Goal: Navigation & Orientation: Find specific page/section

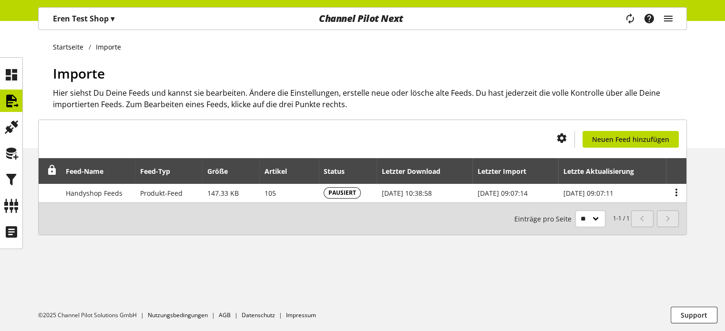
click at [349, 19] on div "Channel Pilot Next" at bounding box center [360, 19] width 217 height 22
click at [7, 70] on icon at bounding box center [11, 74] width 15 height 19
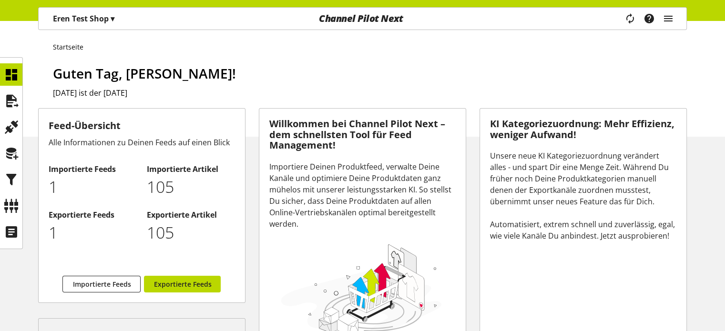
click at [677, 22] on div "Task-Manager Hilfe-Center [PERSON_NAME] [EMAIL_ADDRESS][DOMAIN_NAME] User Manag…" at bounding box center [652, 19] width 67 height 22
click at [666, 19] on icon "main navigation" at bounding box center [667, 18] width 11 height 17
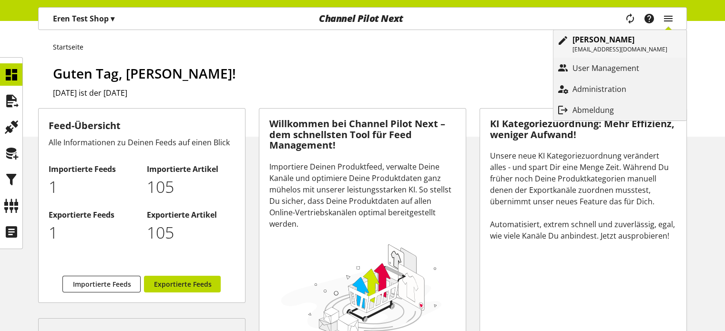
click at [629, 40] on b "[PERSON_NAME]" at bounding box center [603, 39] width 62 height 10
select select "**"
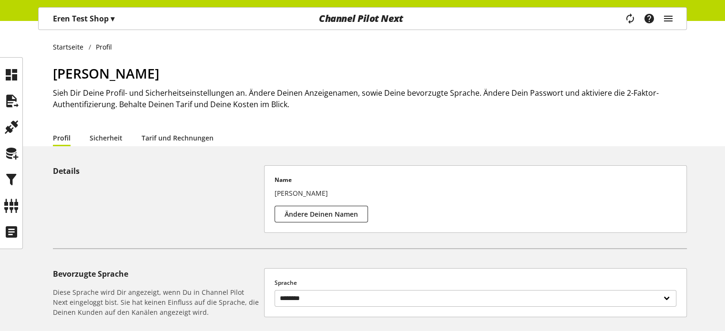
click at [132, 137] on li "Sicherheit" at bounding box center [116, 137] width 52 height 17
click at [113, 137] on link "Sicherheit" at bounding box center [106, 138] width 33 height 10
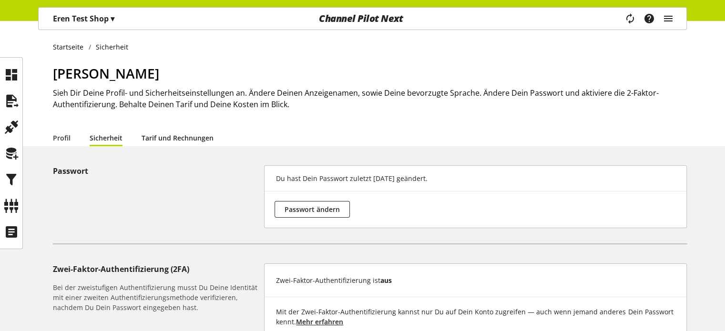
click at [172, 142] on link "Tarif und Rechnungen" at bounding box center [178, 138] width 72 height 10
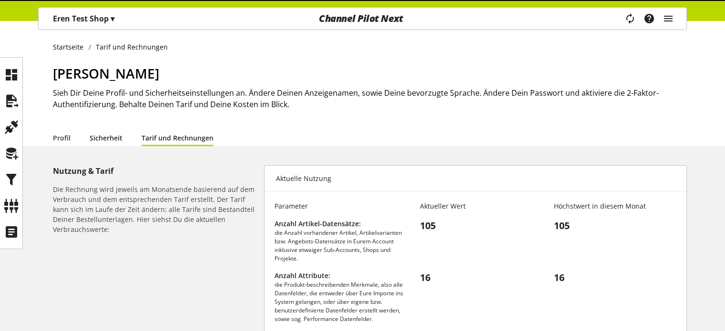
click at [116, 136] on link "Sicherheit" at bounding box center [106, 138] width 33 height 10
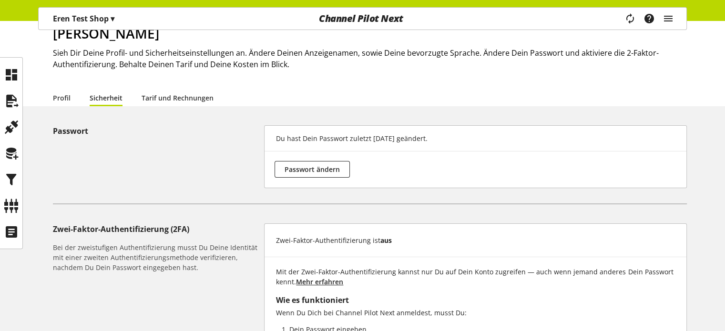
scroll to position [40, 0]
click at [167, 107] on div "Startseite Sicherheit [PERSON_NAME] Sieh Dir Deine Profil- und Sicherheitseinst…" at bounding box center [362, 227] width 725 height 493
click at [188, 93] on link "Tarif und Rechnungen" at bounding box center [178, 98] width 72 height 10
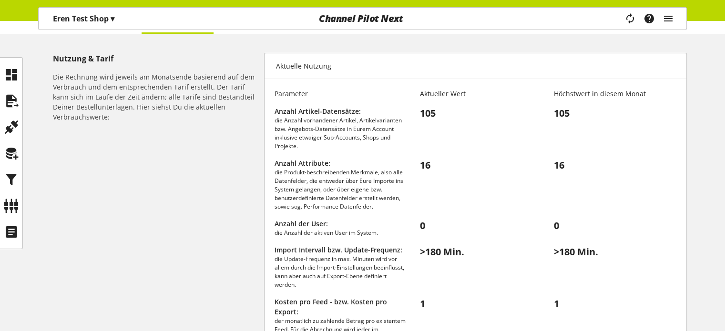
scroll to position [111, 0]
click at [670, 26] on icon "main navigation" at bounding box center [667, 18] width 11 height 17
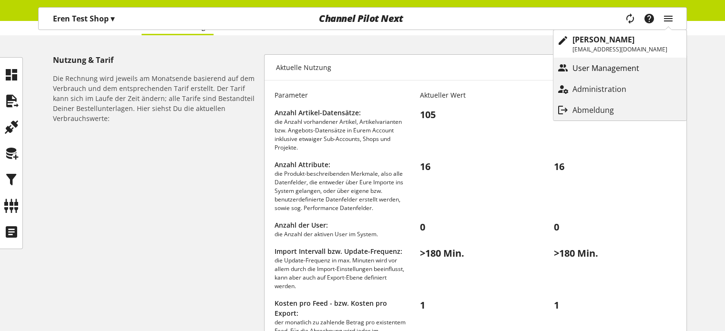
click at [630, 68] on p "User Management" at bounding box center [615, 67] width 86 height 11
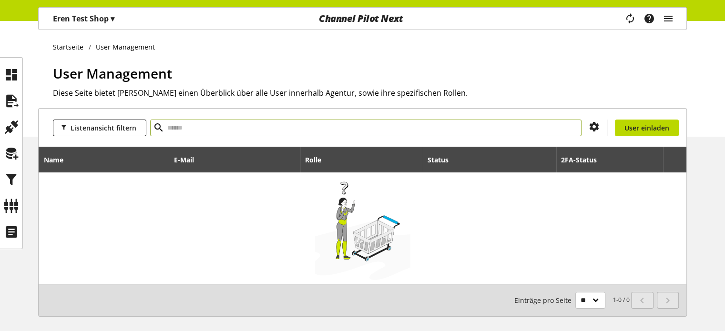
click at [440, 129] on input "text" at bounding box center [365, 128] width 431 height 17
click at [670, 20] on icon "main navigation" at bounding box center [667, 18] width 11 height 17
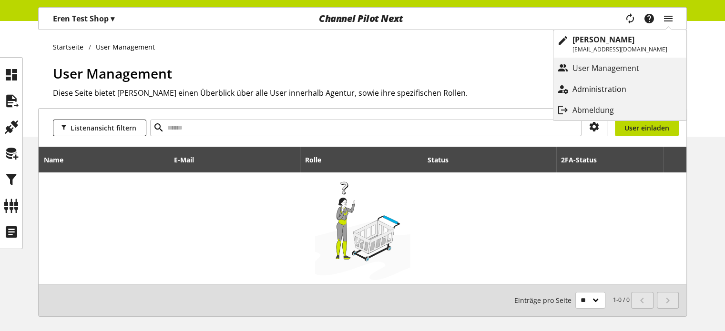
click at [614, 86] on p "Administration" at bounding box center [608, 88] width 73 height 11
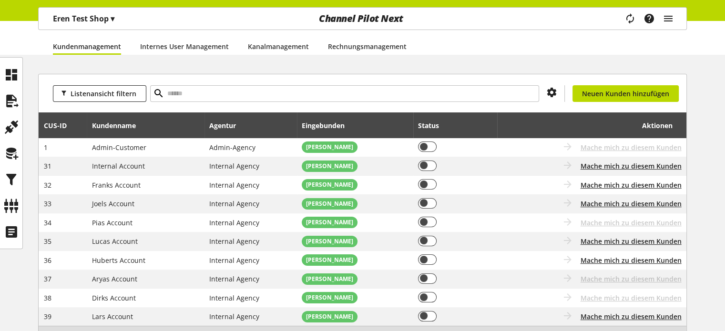
scroll to position [162, 0]
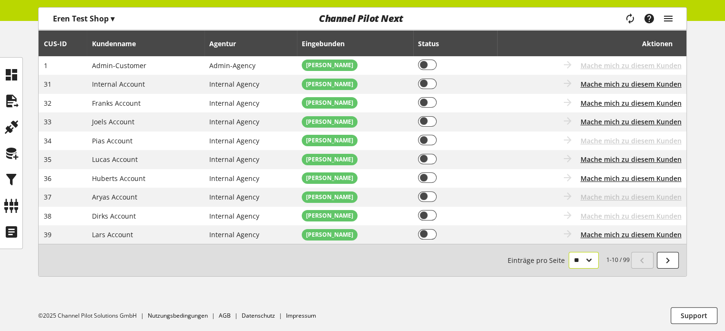
click at [584, 265] on select "** ** ** ***" at bounding box center [584, 260] width 30 height 17
click at [580, 265] on select "** ** ** ***" at bounding box center [584, 260] width 30 height 17
select select "***"
click at [569, 269] on select "** ** ** ***" at bounding box center [584, 260] width 30 height 17
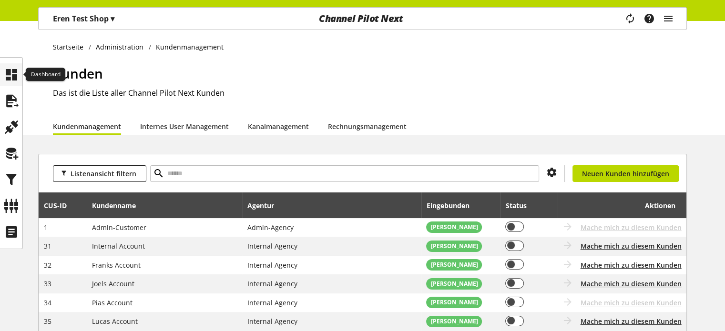
click at [11, 80] on icon at bounding box center [11, 74] width 15 height 19
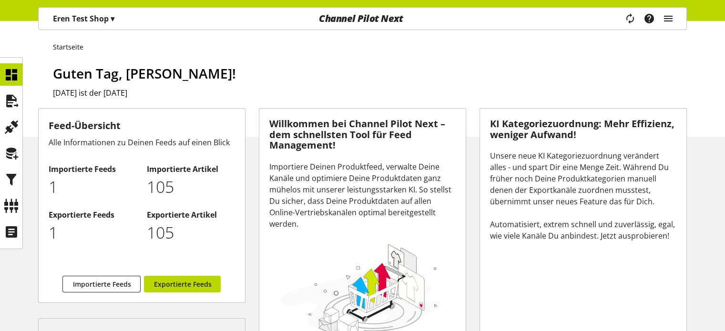
click at [77, 16] on p "Eren Test Shop ▾" at bounding box center [83, 18] width 61 height 11
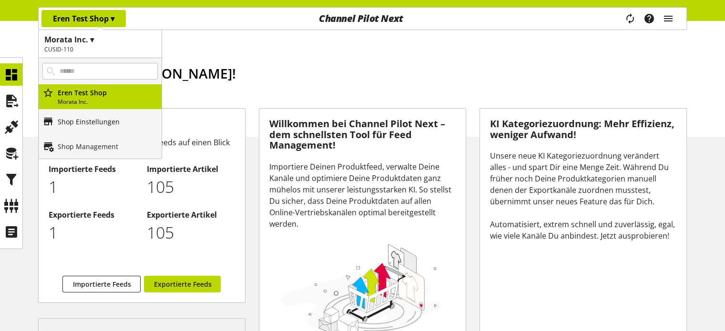
click at [84, 125] on p "Shop Einstellungen" at bounding box center [89, 122] width 62 height 10
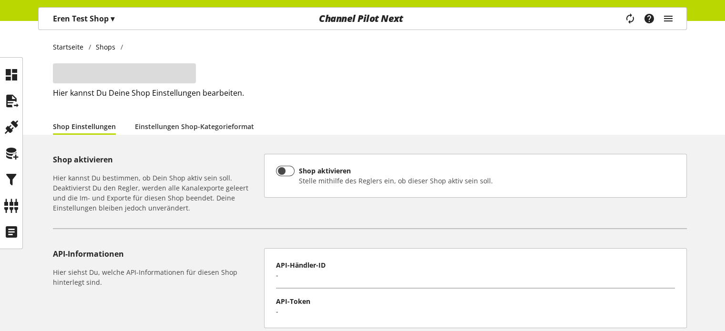
type input "**********"
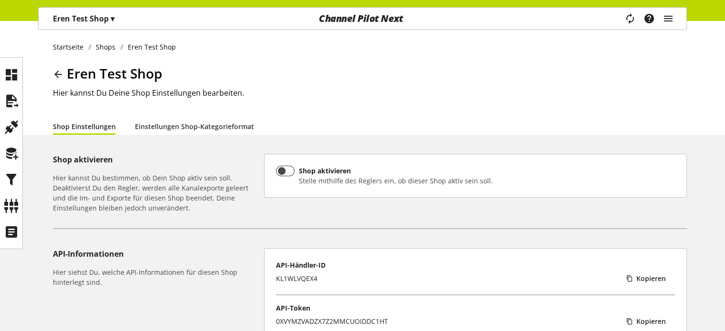
click at [103, 24] on div "Eren Test Shop ▾" at bounding box center [83, 18] width 84 height 17
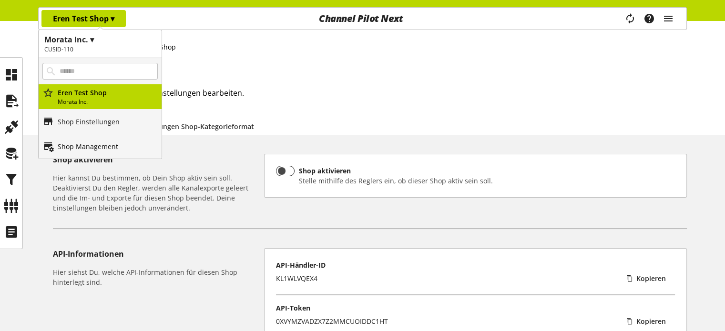
click at [86, 150] on p "Shop Management" at bounding box center [88, 147] width 61 height 10
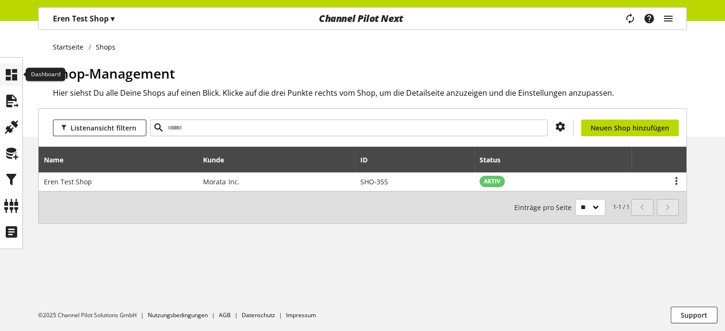
click at [6, 77] on icon at bounding box center [11, 74] width 15 height 19
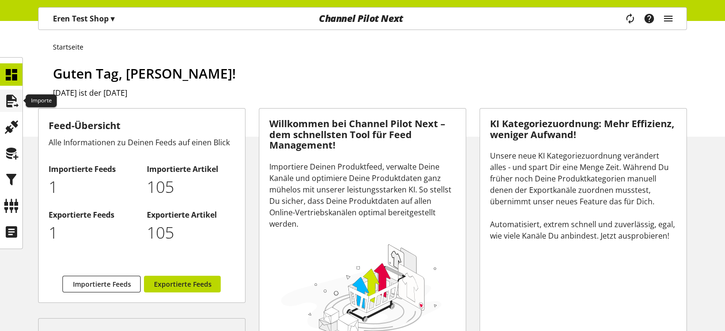
click at [15, 94] on icon at bounding box center [11, 100] width 15 height 19
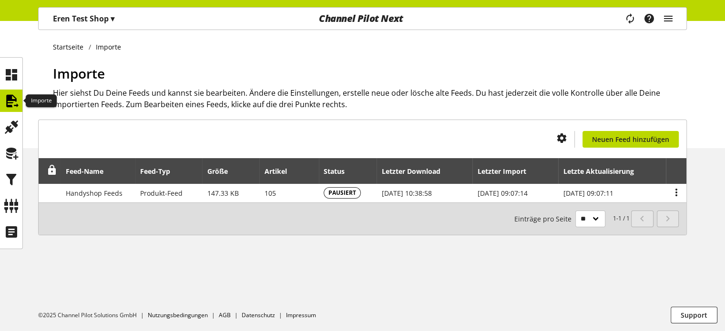
click at [13, 97] on icon at bounding box center [11, 100] width 15 height 19
click at [66, 131] on div "Importe Hier siehst Du Deine Feeds und kannst sie bearbeiten. Ändere die Einste…" at bounding box center [370, 105] width 634 height 85
click at [10, 132] on icon at bounding box center [11, 127] width 15 height 19
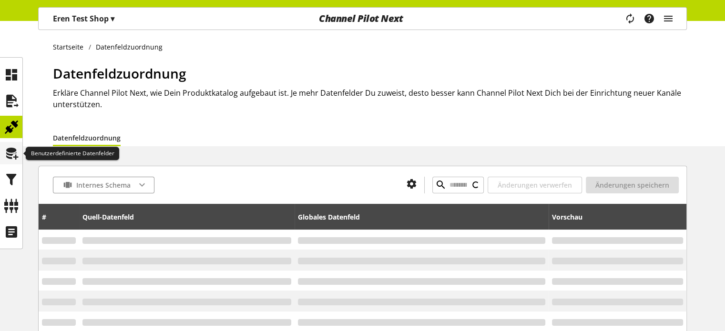
type input "*****"
click at [11, 156] on icon at bounding box center [11, 153] width 15 height 19
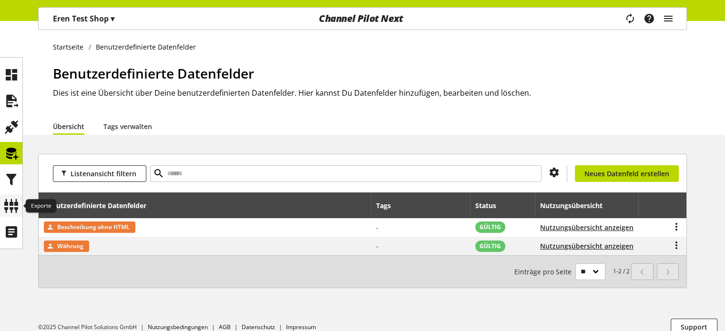
click at [15, 203] on icon at bounding box center [11, 205] width 15 height 19
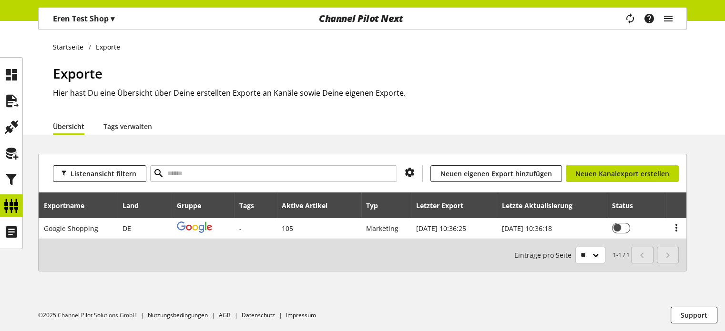
click at [153, 64] on h1 "Exporte" at bounding box center [370, 73] width 634 height 20
click at [400, 127] on div "Übersicht Tags verwalten" at bounding box center [370, 126] width 634 height 17
click at [337, 97] on h2 "Hier hast Du eine Übersicht über Deine erstellten Exporte an Kanäle sowie Deine…" at bounding box center [370, 92] width 634 height 11
click at [651, 24] on icon "main navigation" at bounding box center [648, 18] width 11 height 17
click at [677, 25] on div "Task-Manager Hilfe-Center [PERSON_NAME] [EMAIL_ADDRESS][DOMAIN_NAME] User Manag…" at bounding box center [652, 19] width 67 height 22
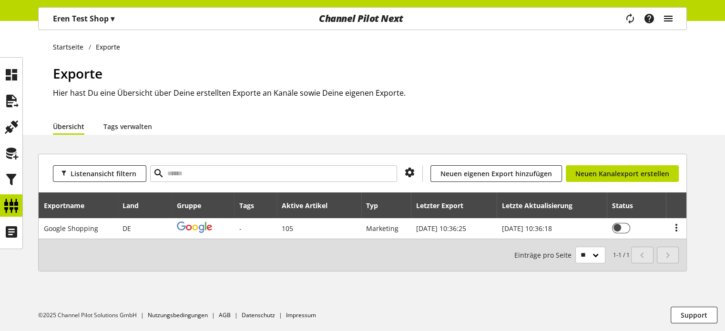
click at [673, 24] on icon "main navigation" at bounding box center [667, 18] width 11 height 17
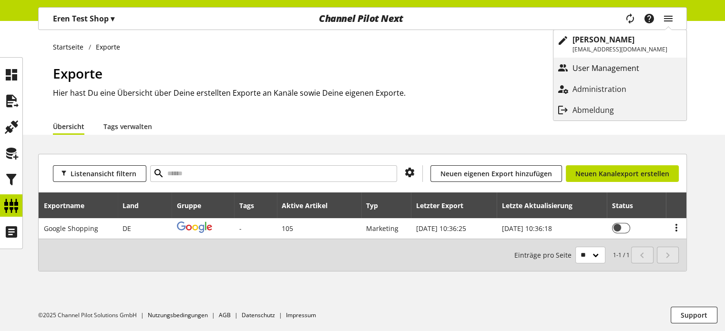
click at [640, 67] on p "User Management" at bounding box center [615, 67] width 86 height 11
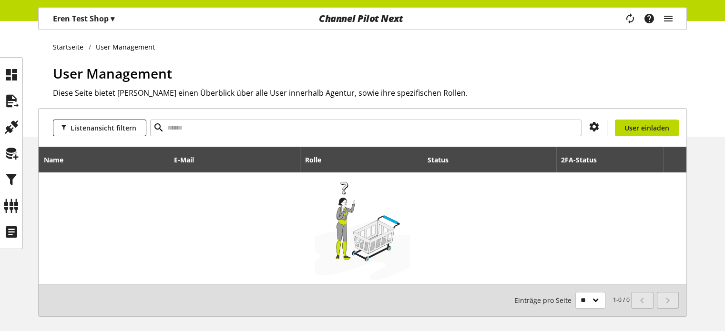
scroll to position [40, 0]
